Goal: Task Accomplishment & Management: Use online tool/utility

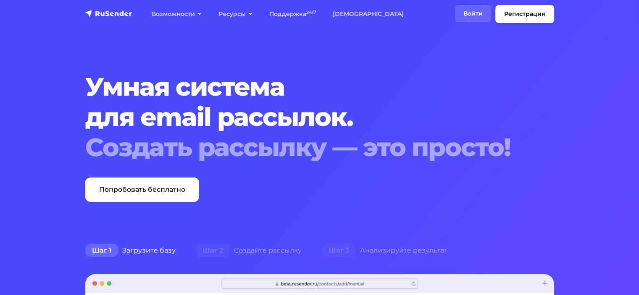
click at [470, 9] on link "Войти" at bounding box center [473, 13] width 36 height 17
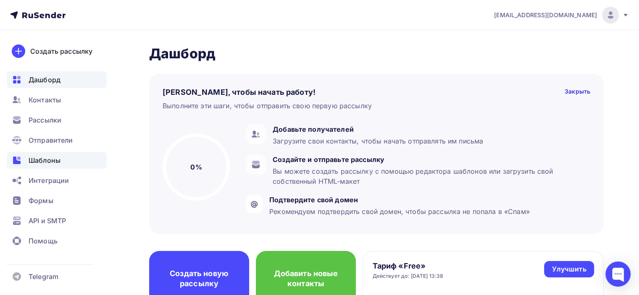
click at [52, 162] on span "Шаблоны" at bounding box center [45, 160] width 32 height 10
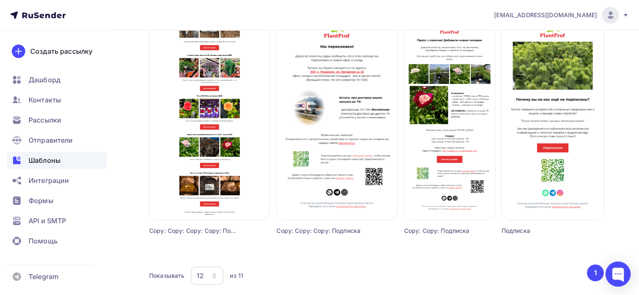
scroll to position [499, 0]
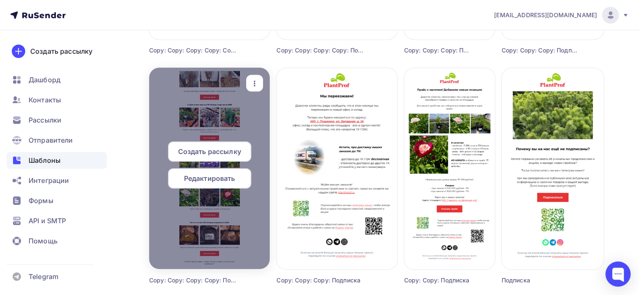
click at [211, 181] on span "Редактировать" at bounding box center [209, 178] width 51 height 10
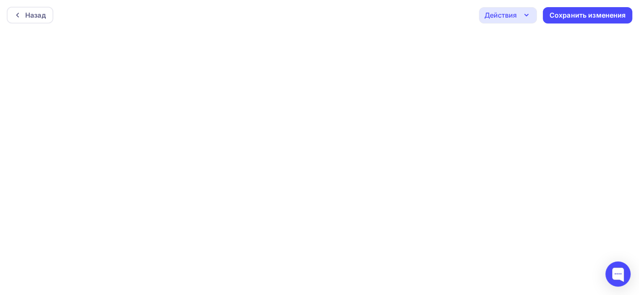
scroll to position [2, 0]
click at [570, 14] on div "Сохранить изменения" at bounding box center [587, 14] width 76 height 10
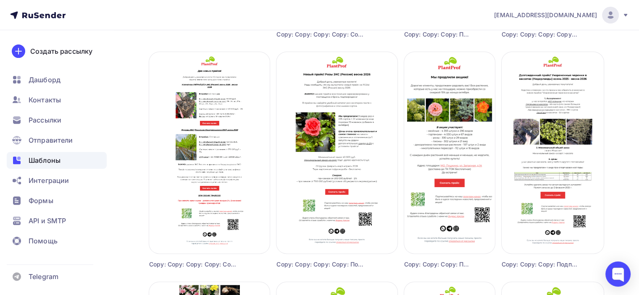
scroll to position [285, 0]
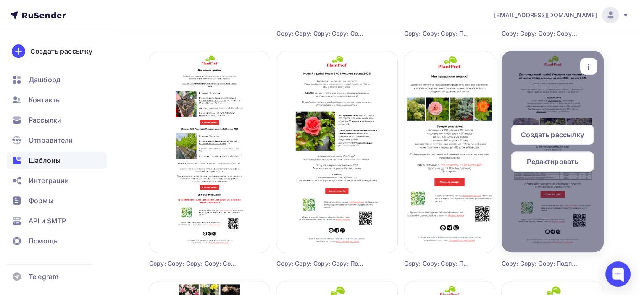
click at [563, 105] on div at bounding box center [552, 152] width 102 height 202
click at [570, 160] on span "Редактировать" at bounding box center [551, 162] width 51 height 10
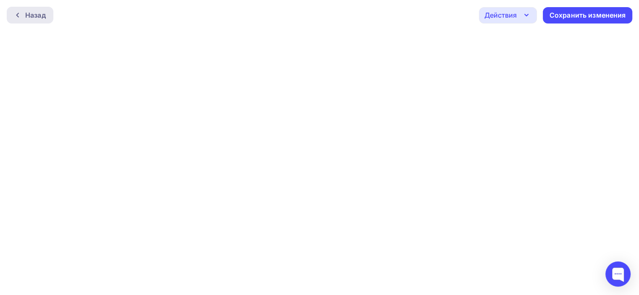
click at [40, 15] on div "Назад" at bounding box center [35, 15] width 21 height 10
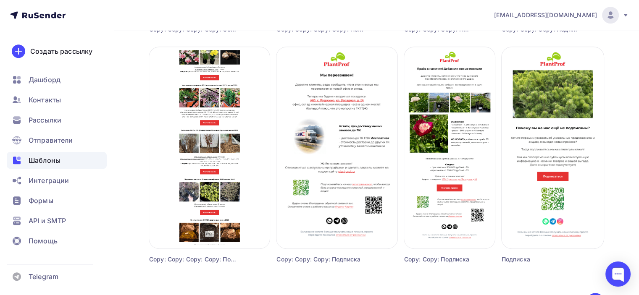
scroll to position [583, 0]
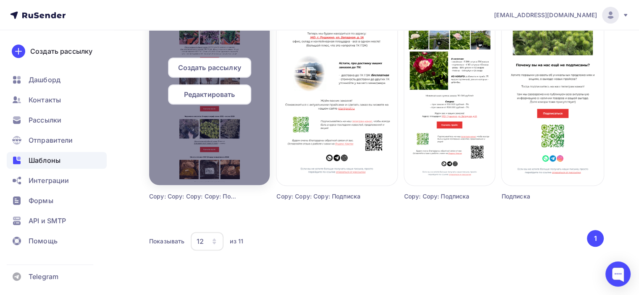
click at [239, 92] on div "Редактировать" at bounding box center [209, 94] width 83 height 20
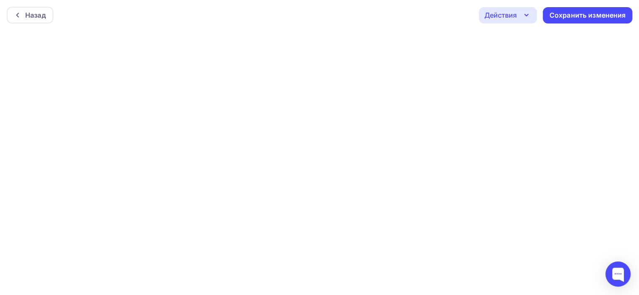
click at [506, 15] on div "Действия" at bounding box center [500, 15] width 32 height 10
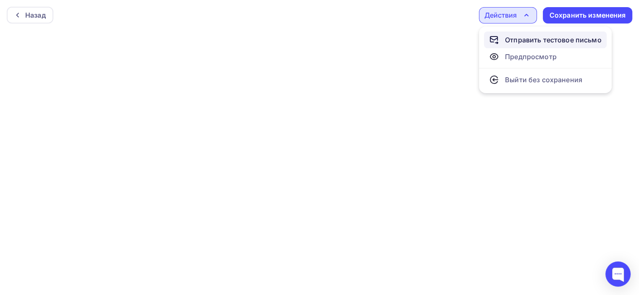
click at [527, 40] on div "Отправить тестовое письмо" at bounding box center [553, 40] width 97 height 10
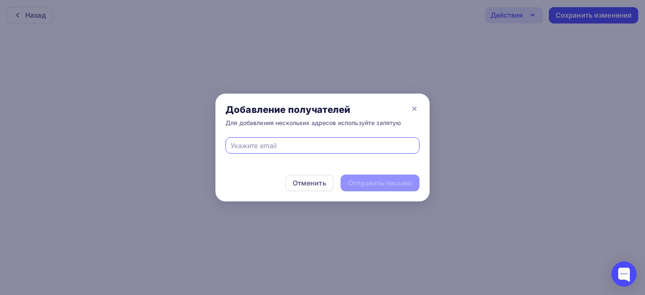
click at [289, 146] on input "text" at bounding box center [322, 146] width 184 height 10
type input "[EMAIL_ADDRESS][DOMAIN_NAME]"
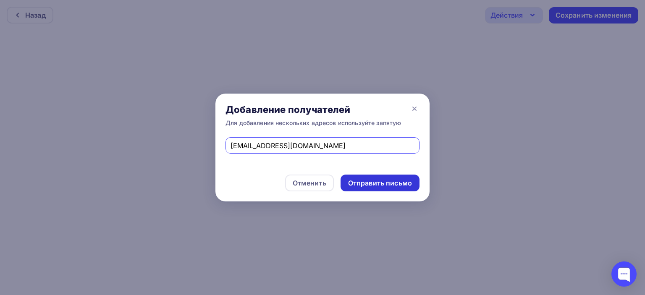
click at [366, 178] on div "Отправить письмо" at bounding box center [380, 183] width 64 height 10
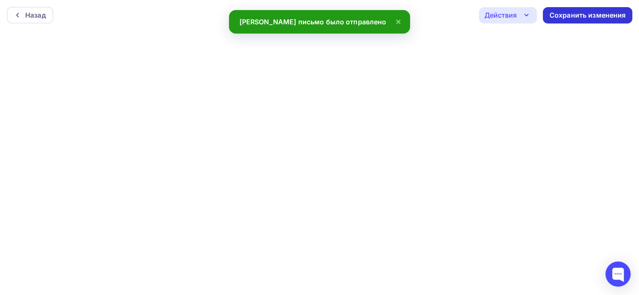
click at [573, 16] on div "Сохранить изменения" at bounding box center [587, 15] width 76 height 10
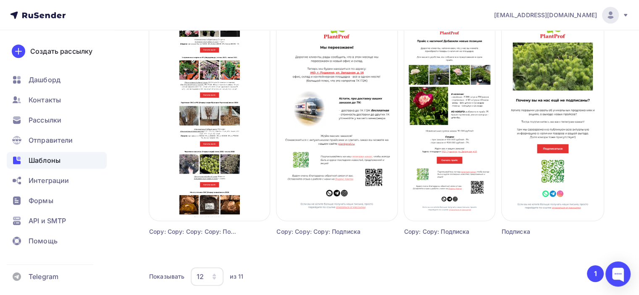
scroll to position [583, 0]
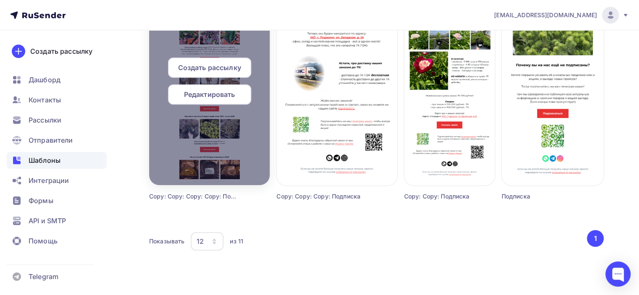
click at [221, 97] on span "Редактировать" at bounding box center [209, 94] width 51 height 10
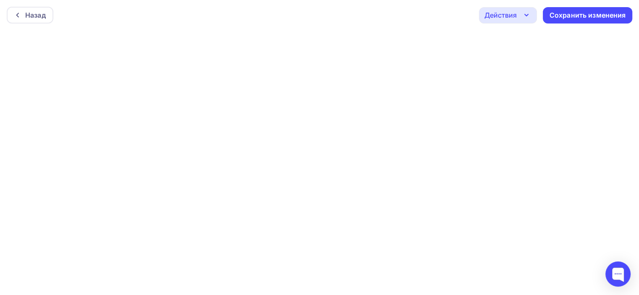
click at [519, 12] on div "Действия" at bounding box center [508, 15] width 58 height 16
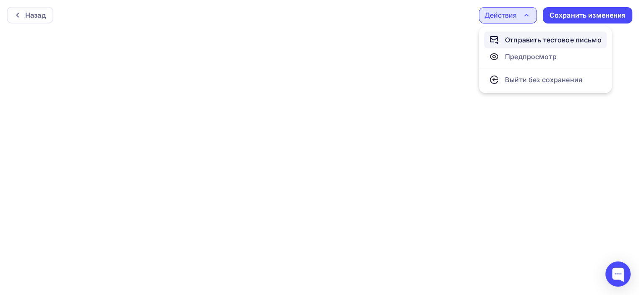
click at [524, 38] on div "Отправить тестовое письмо" at bounding box center [553, 40] width 97 height 10
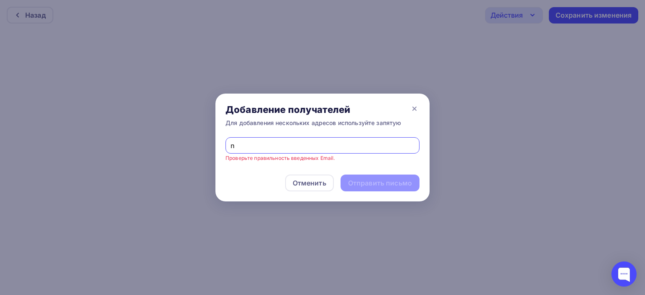
type input "[EMAIL_ADDRESS][DOMAIN_NAME]"
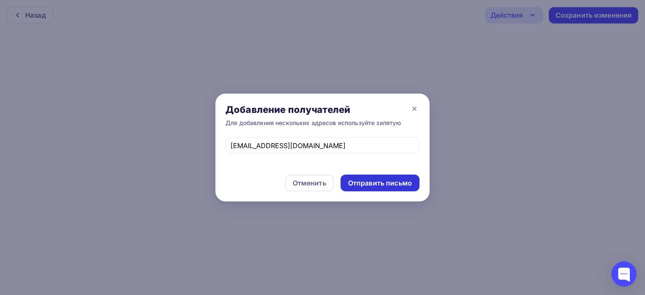
click at [389, 183] on div "Отправить письмо" at bounding box center [380, 183] width 64 height 10
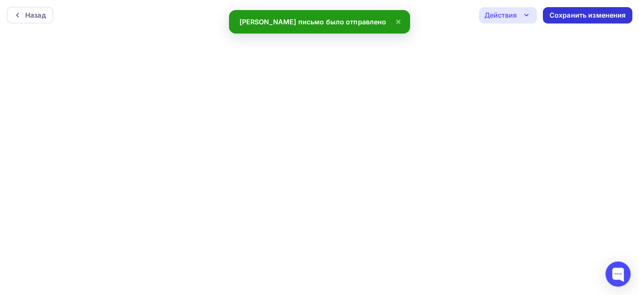
click at [579, 14] on div "Сохранить изменения" at bounding box center [587, 15] width 76 height 10
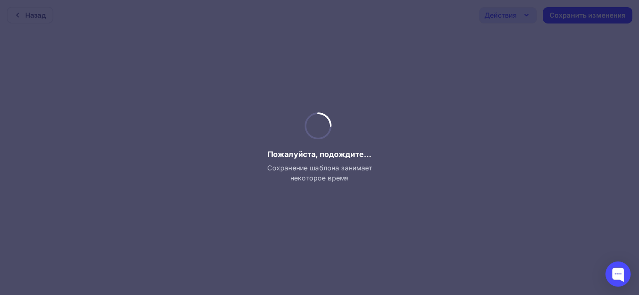
scroll to position [2, 0]
